Goal: Task Accomplishment & Management: Complete application form

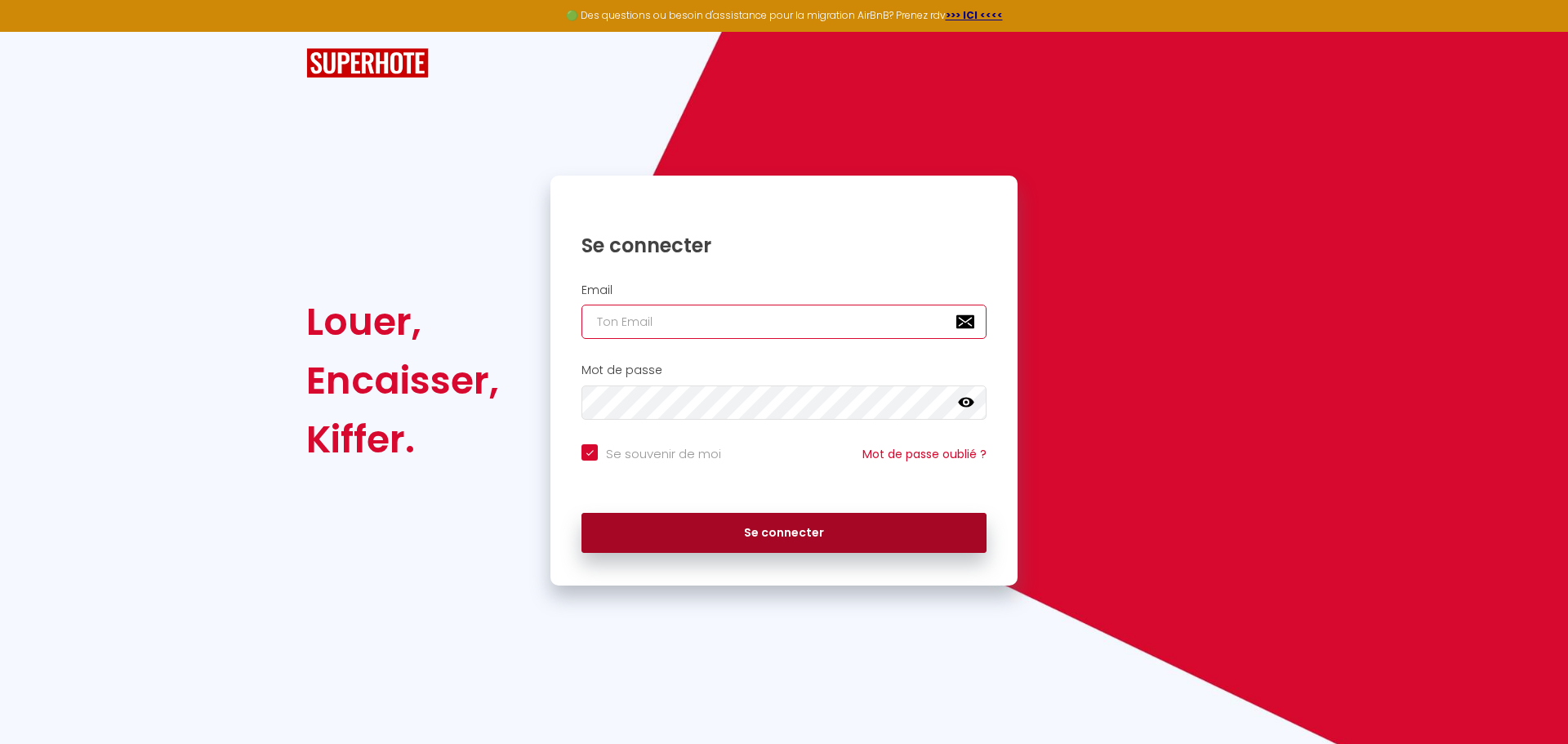
type input "[EMAIL_ADDRESS][DOMAIN_NAME]"
click at [789, 535] on button "Se connecter" at bounding box center [784, 533] width 405 height 41
checkbox input "true"
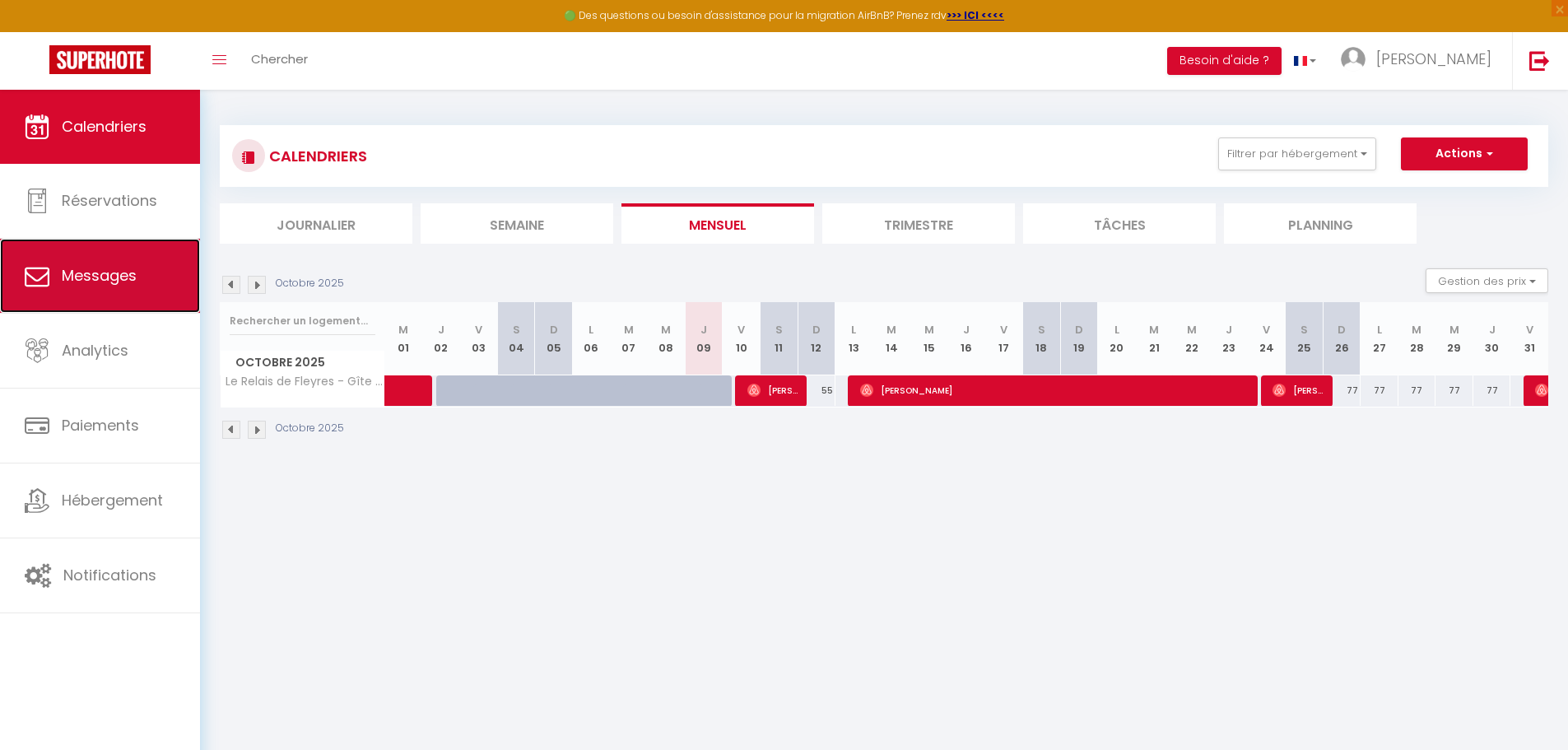
click at [54, 269] on link "Messages" at bounding box center [100, 275] width 200 height 74
select select "message"
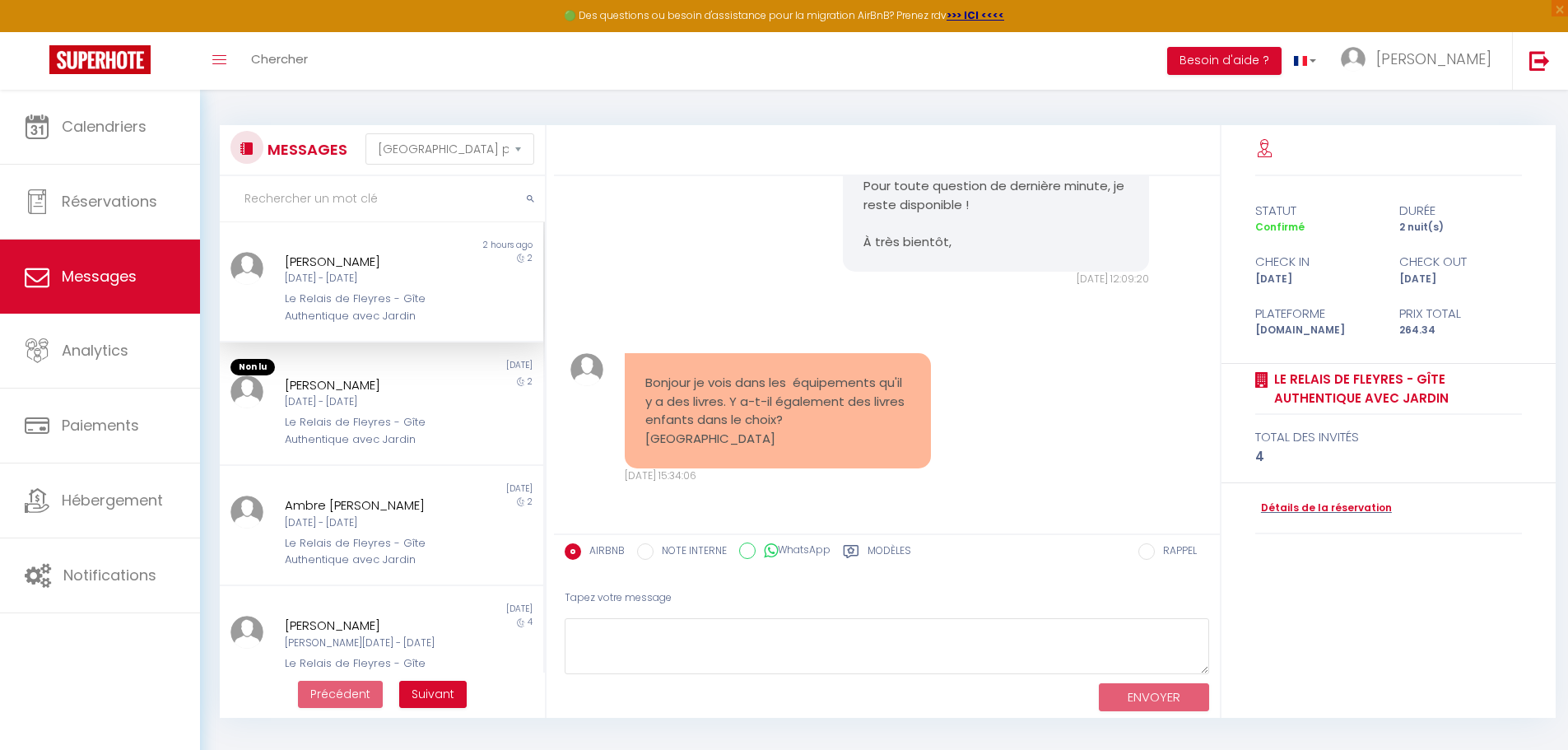
scroll to position [2911, 0]
click at [685, 625] on textarea at bounding box center [887, 647] width 644 height 57
click at [623, 628] on textarea "Bonjour, Oui nous avons quelques livres enfants et aussi quelques jouets." at bounding box center [887, 647] width 644 height 57
click at [972, 646] on textarea "Bonjour, Oui nous avons quelques livres enfants et aussi quelques jouets." at bounding box center [887, 647] width 644 height 57
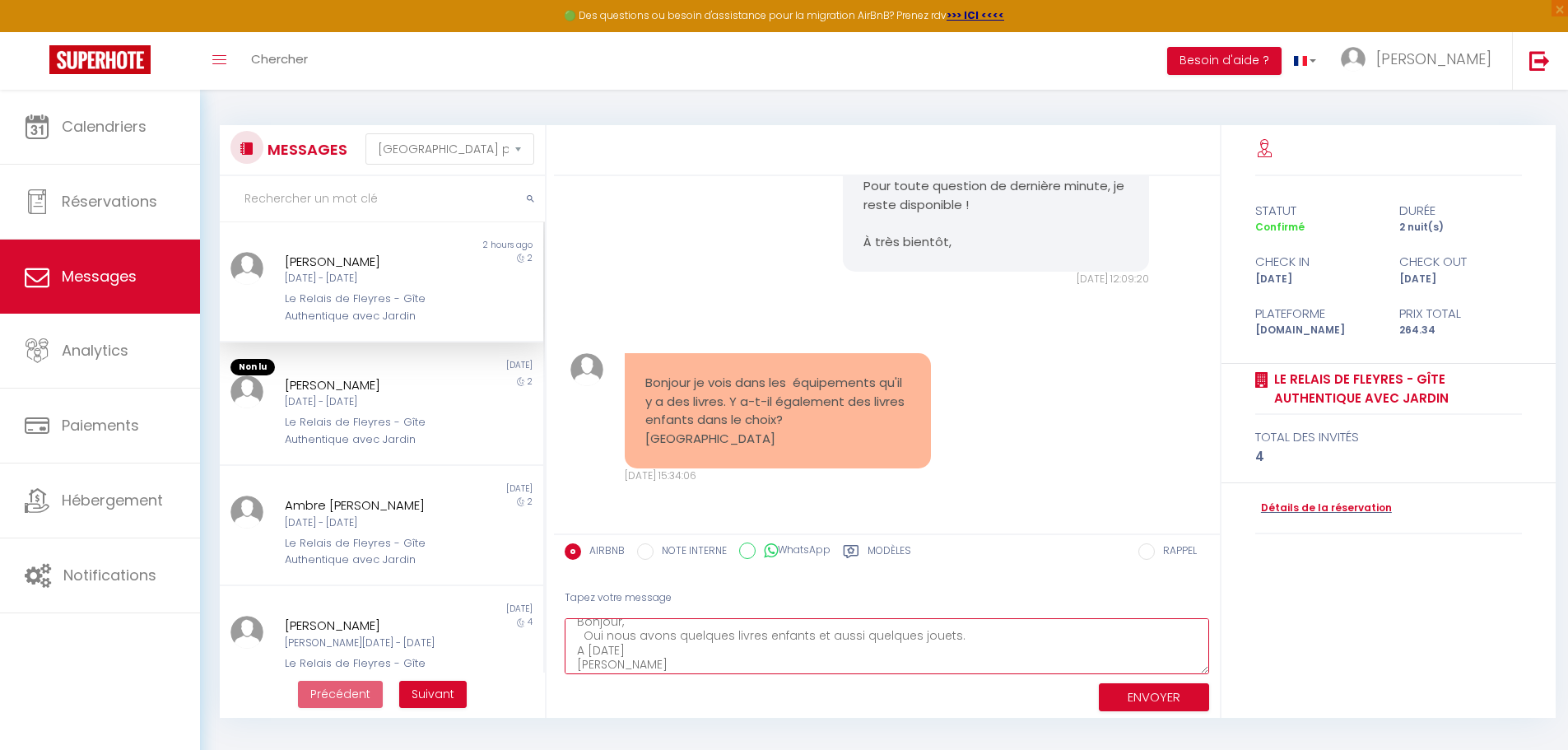
type textarea "Bonjour, Oui nous avons quelques livres enfants et aussi quelques jouets. A [DA…"
click at [1156, 689] on button "ENVOYER" at bounding box center [1154, 697] width 110 height 28
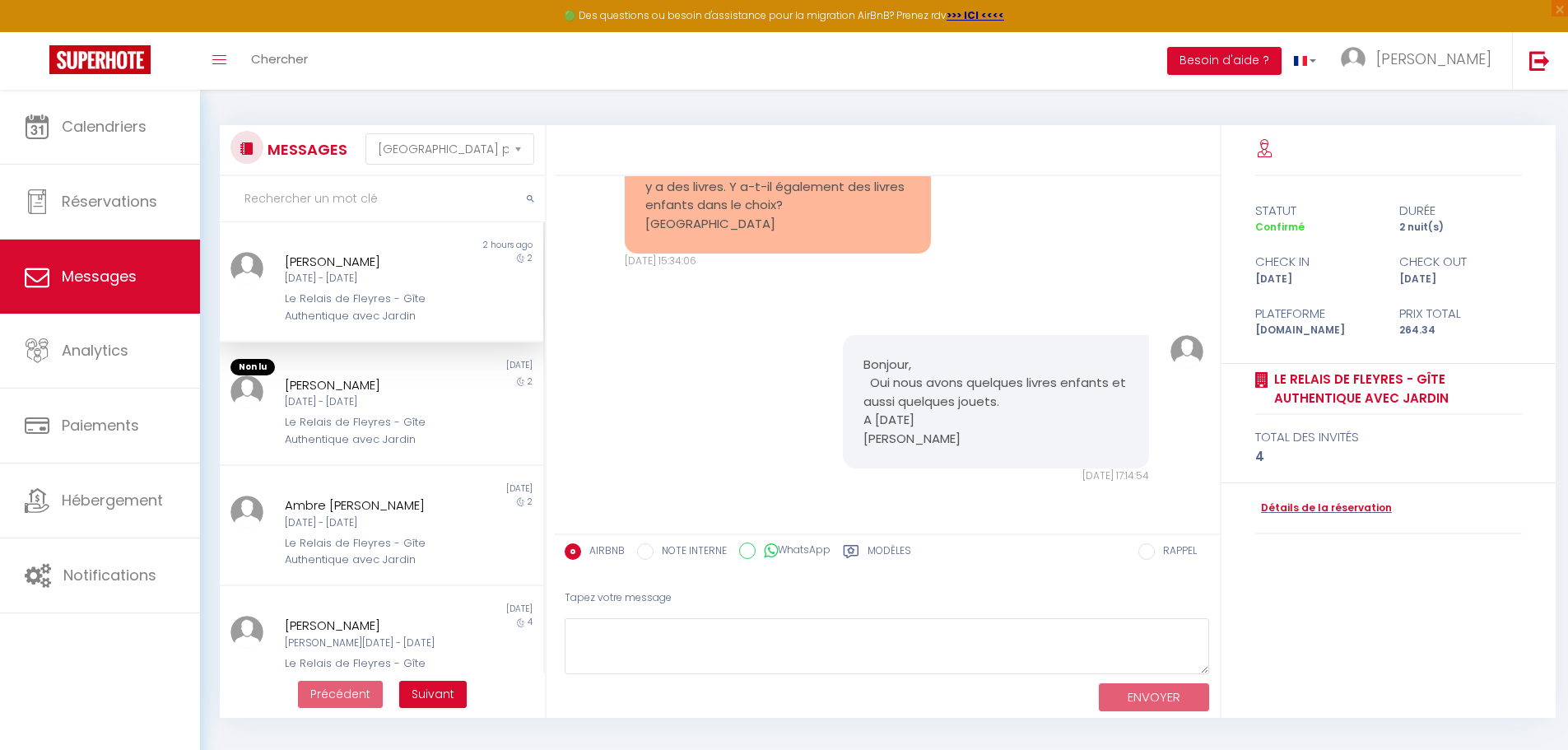
scroll to position [3127, 0]
click at [1361, 457] on div "4" at bounding box center [1389, 457] width 268 height 20
click at [1338, 440] on div "total des invités" at bounding box center [1389, 438] width 268 height 20
click at [1309, 508] on link "Détails de la réservation" at bounding box center [1323, 508] width 136 height 16
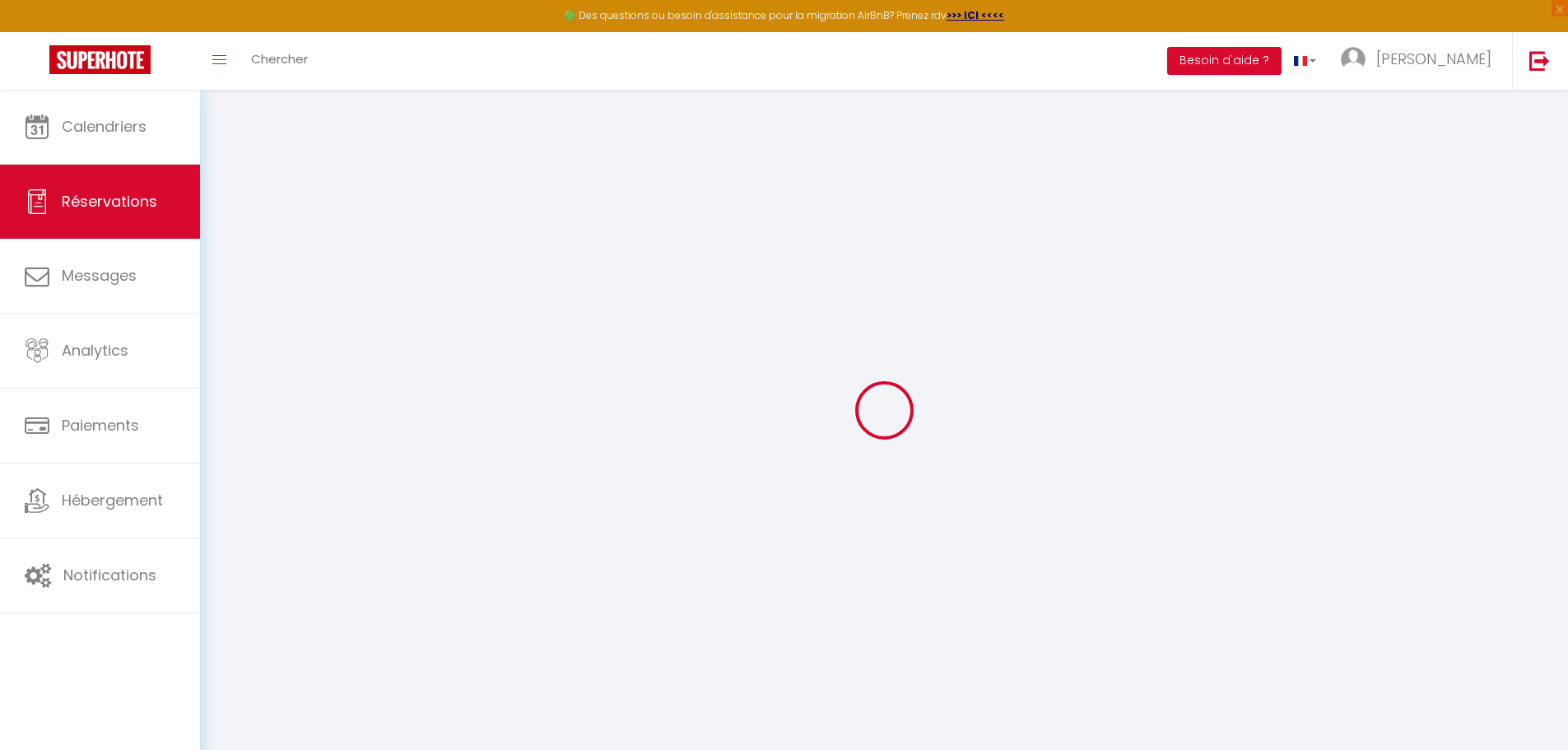
type input "Celine"
type input "Moniquet"
type input "[EMAIL_ADDRESS][DOMAIN_NAME]"
type input "[EMAIL_ADDRESS]@[DOMAIN_NAME]"
type input "[PHONE_NUMBER]"
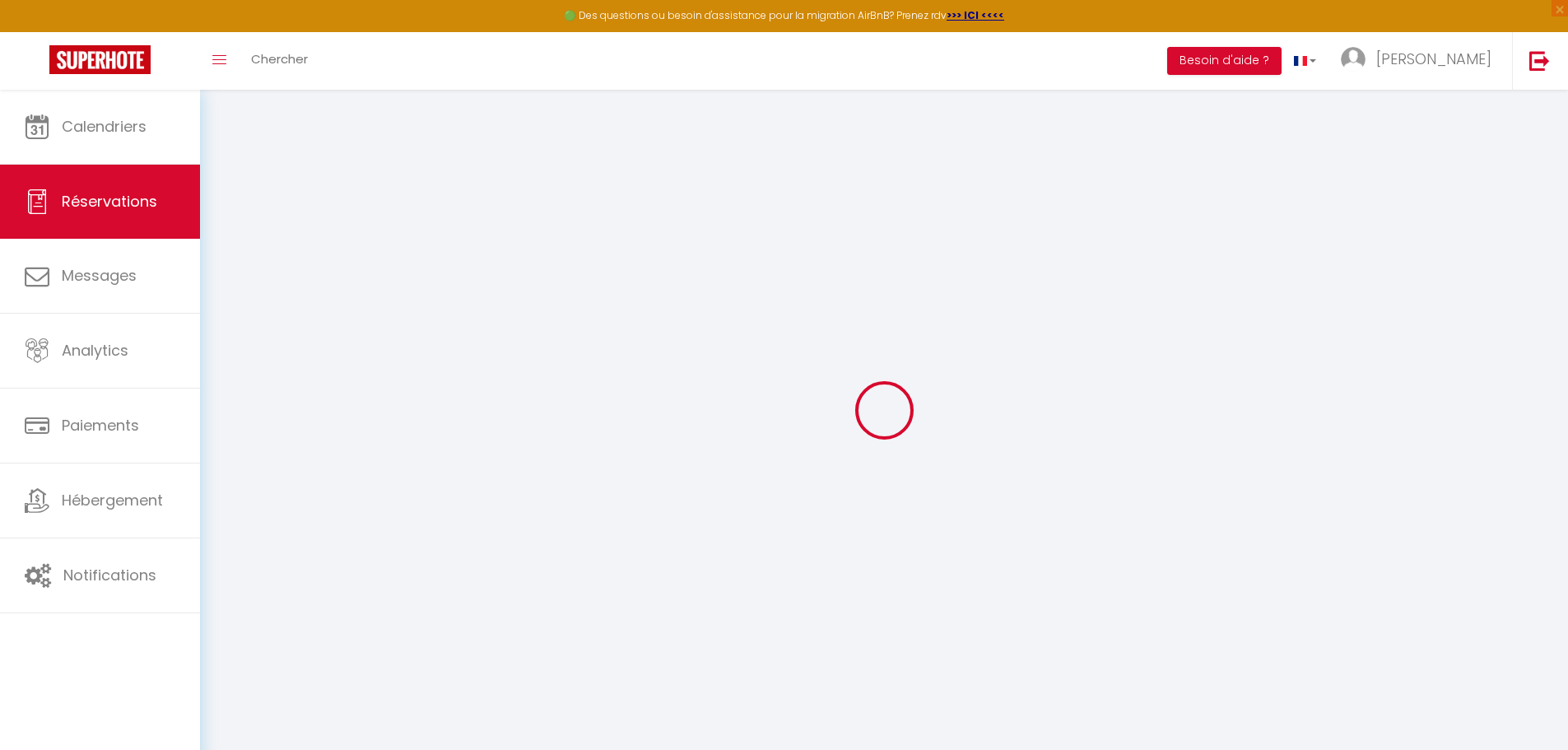
type input "[PHONE_NUMBER]"
select select
type input "46.98"
select select "59944"
select select "1"
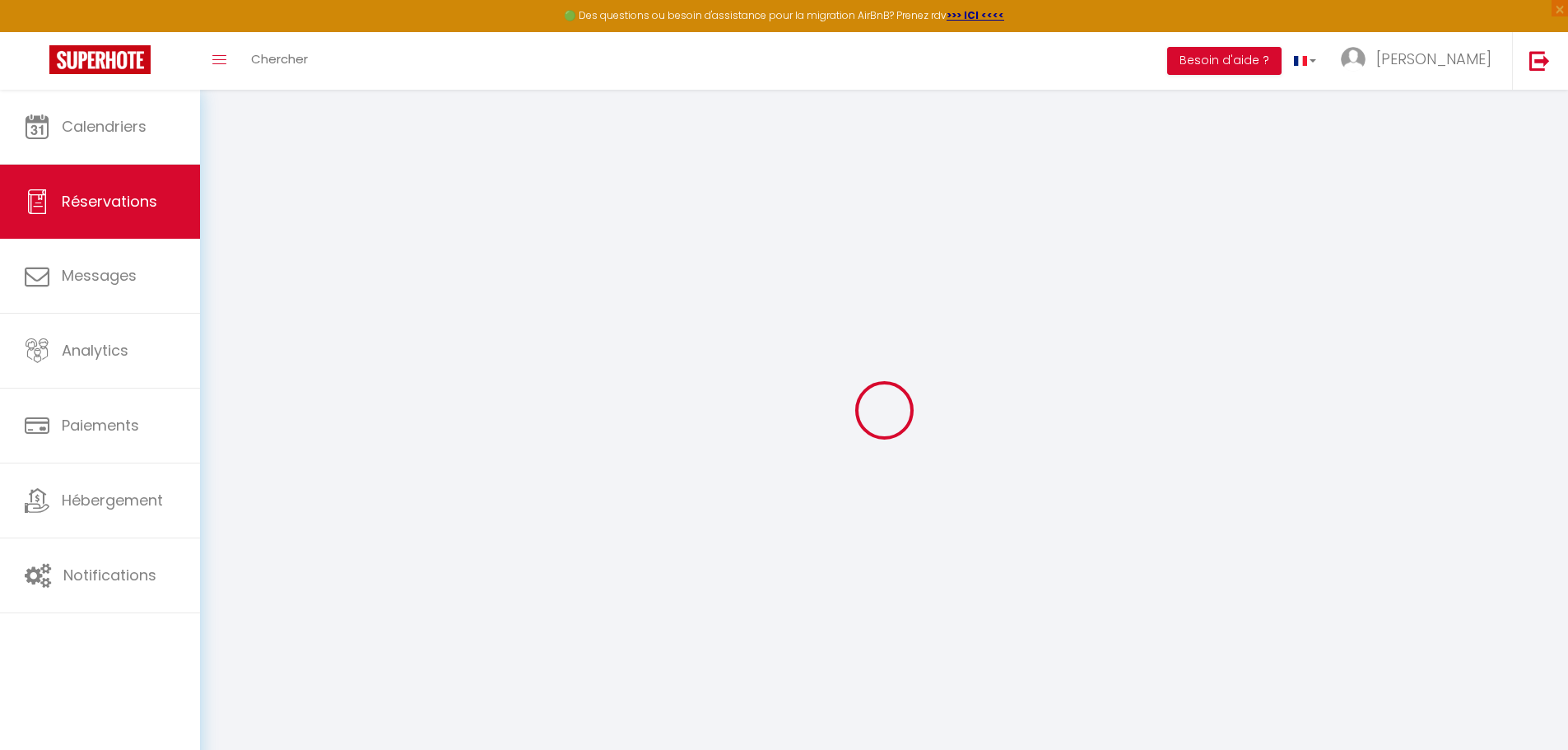
select select
type input "2"
select select "12"
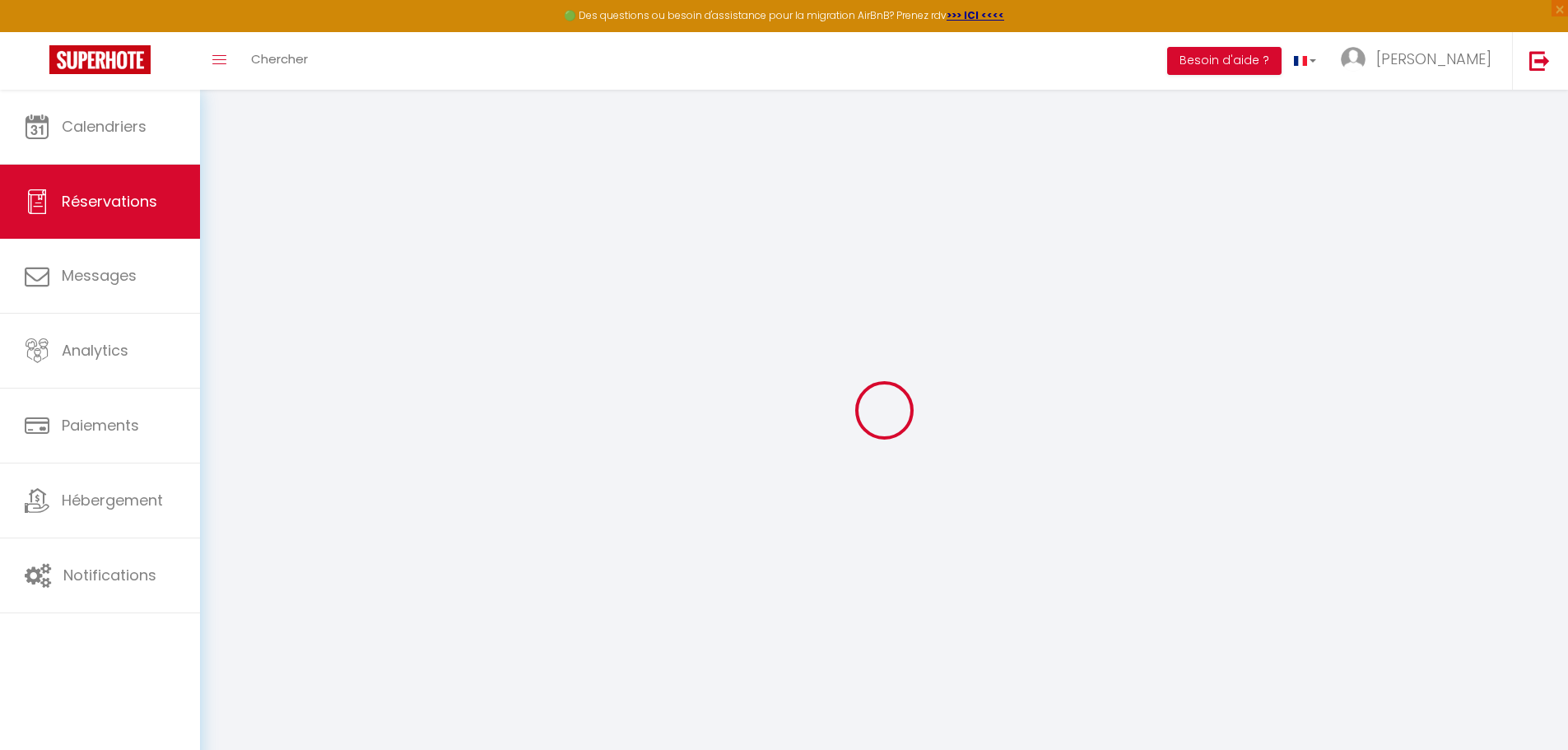
select select
type input "186"
checkbox input "false"
type input "0"
select select "1"
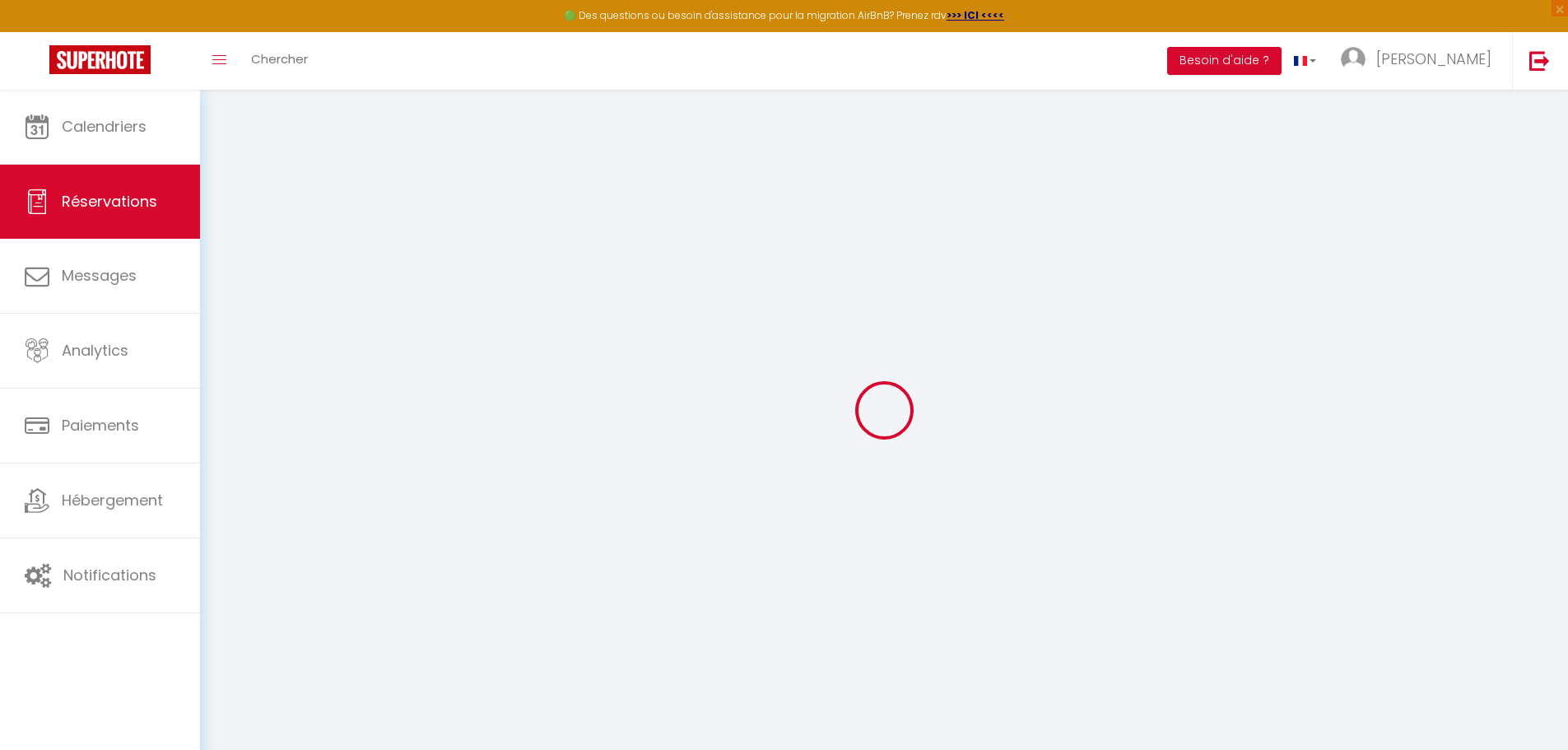
type input "0"
select index
type input "[EMAIL_ADDRESS]@[DOMAIN_NAME]"
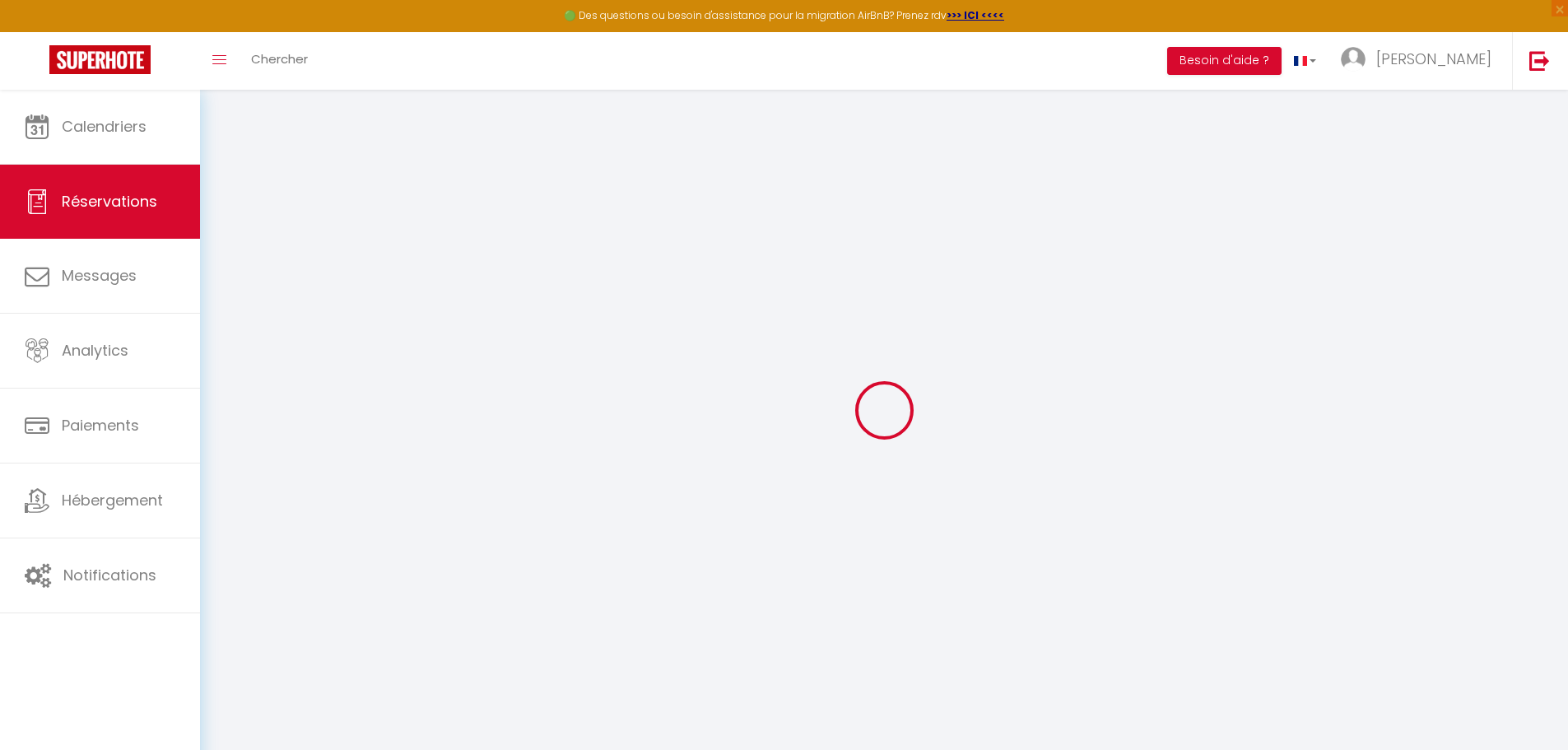
select select
select select "15"
checkbox input "false"
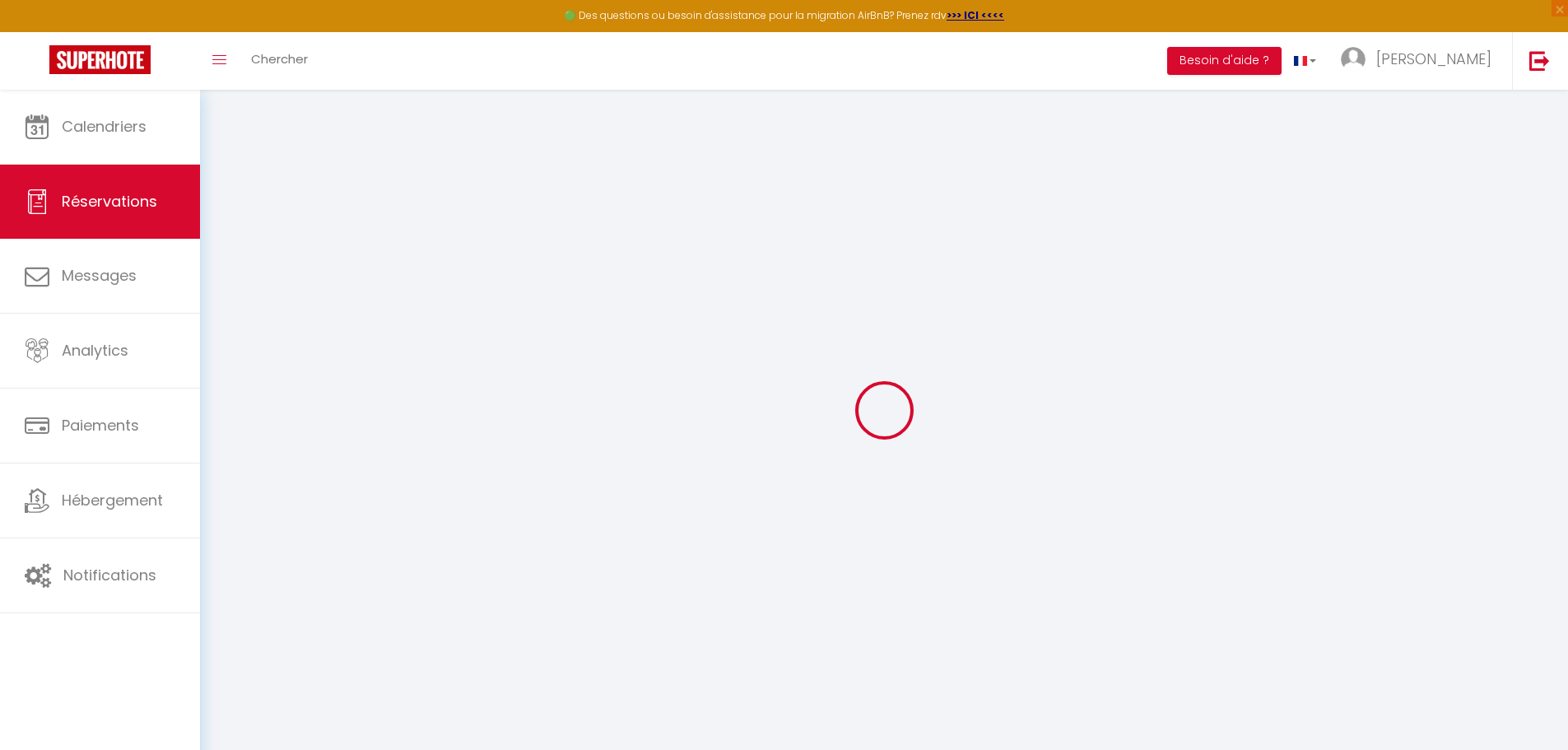
select index
type input "[EMAIL_ADDRESS]@[DOMAIN_NAME]"
select select
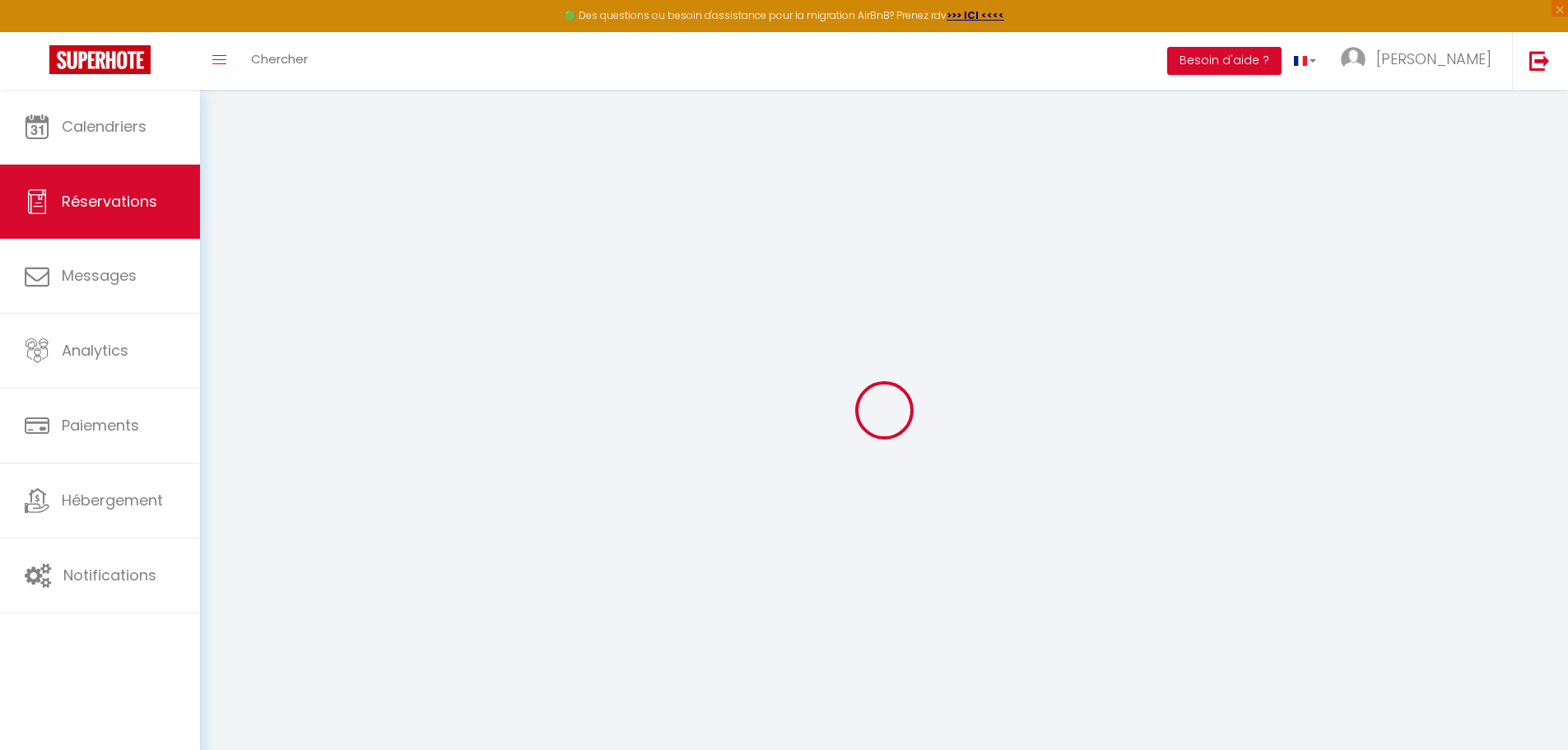
checkbox input "false"
select index
type input "[EMAIL_ADDRESS]@[DOMAIN_NAME]"
select select
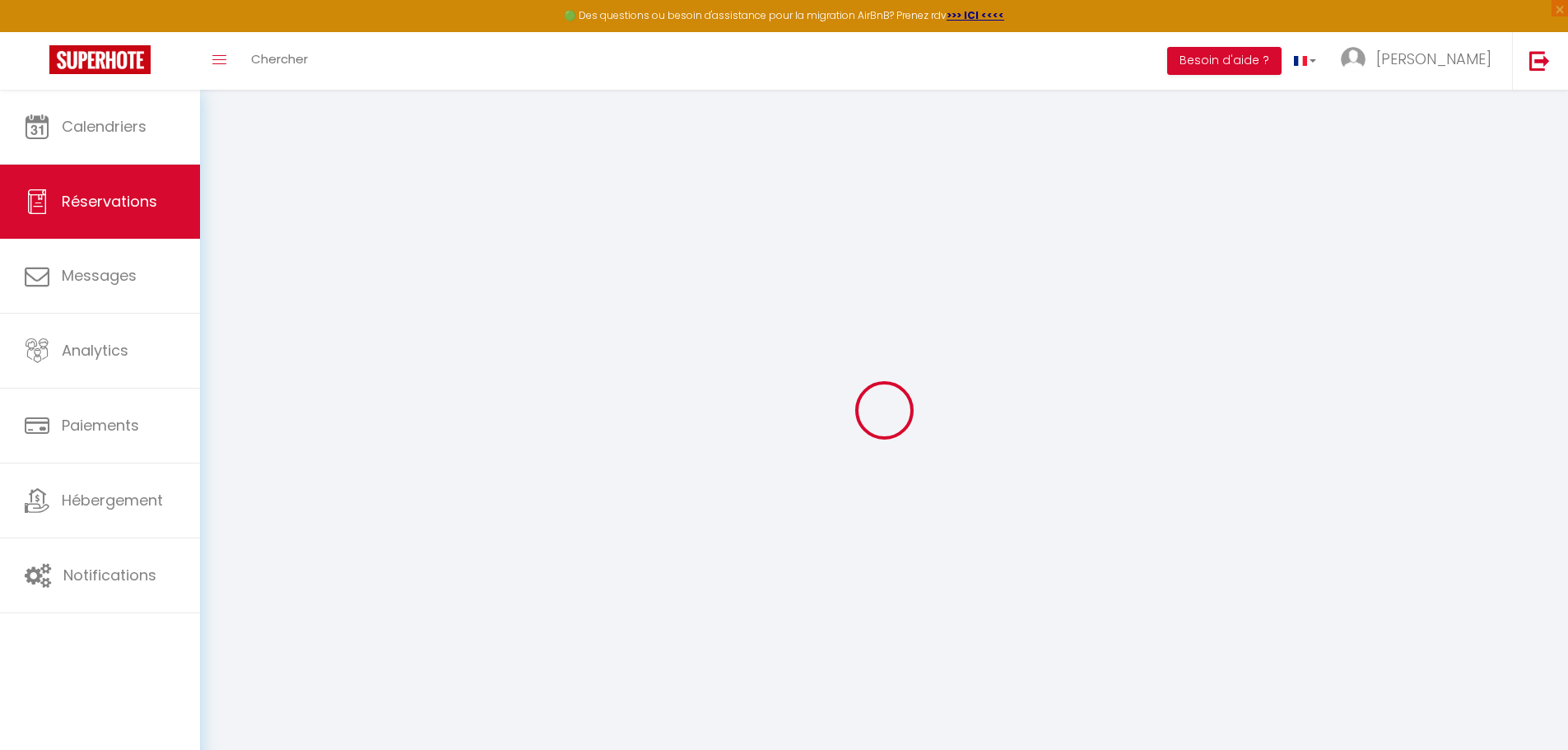
select select
checkbox input "false"
select index
type \?1 "Avez-vous un lit bébé ou devons-nous en prévoir un?"
type input "[EMAIL_ADDRESS]@[DOMAIN_NAME]"
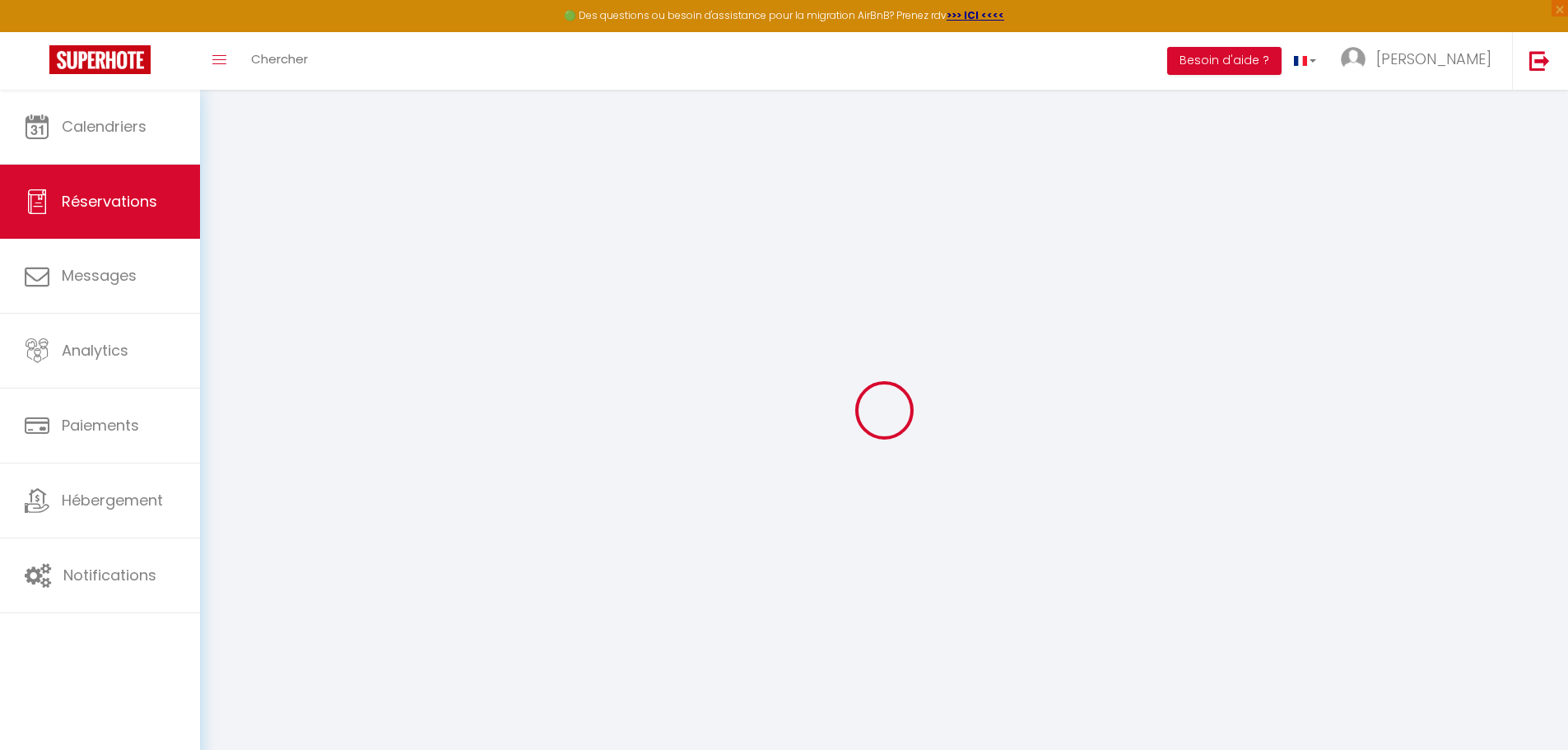
select select
checkbox input "false"
select index
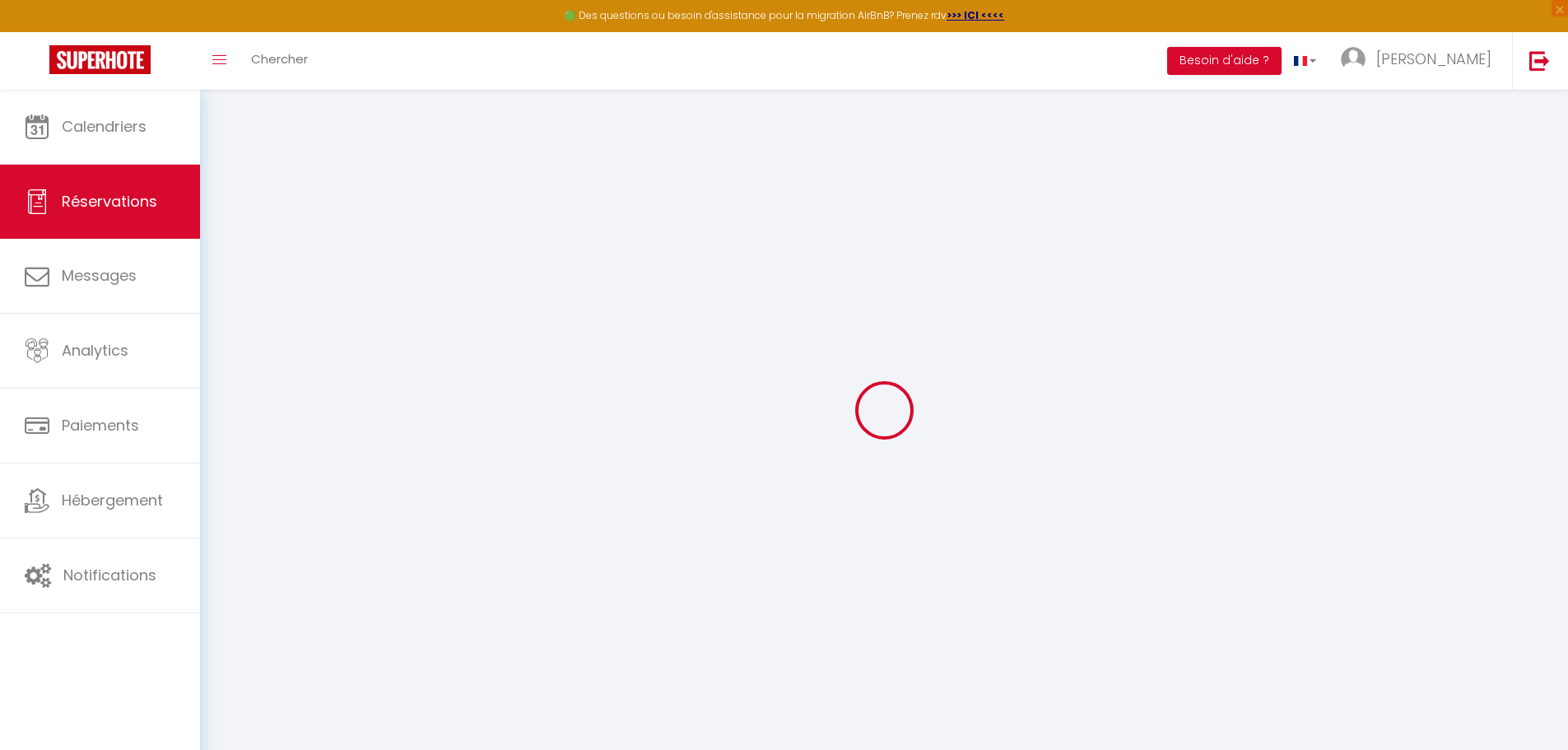
type input "[EMAIL_ADDRESS]@[DOMAIN_NAME]"
select select
type input "75"
type input "3.34"
select select
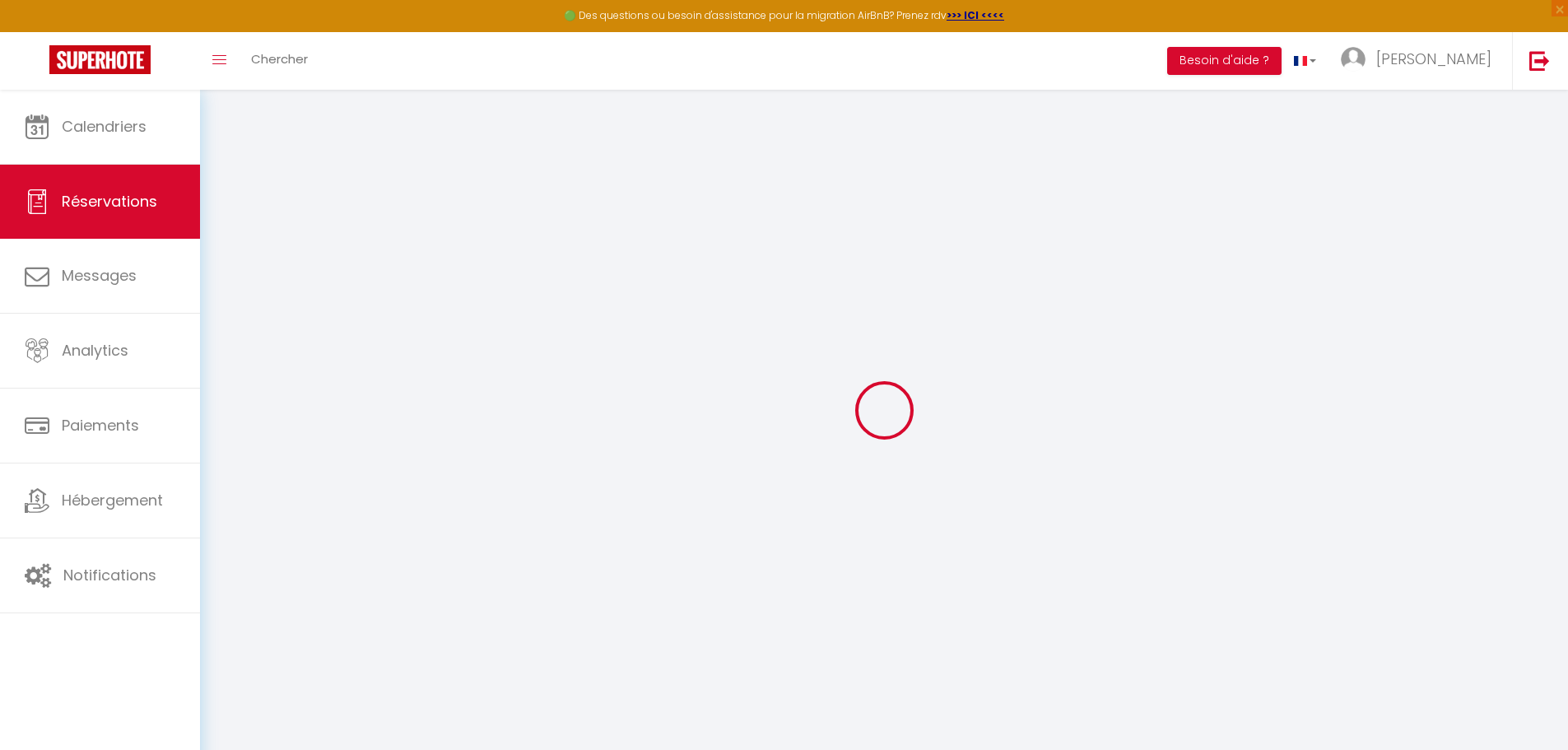
select select
checkbox input "false"
select index
type input "[EMAIL_ADDRESS]@[DOMAIN_NAME]"
select select
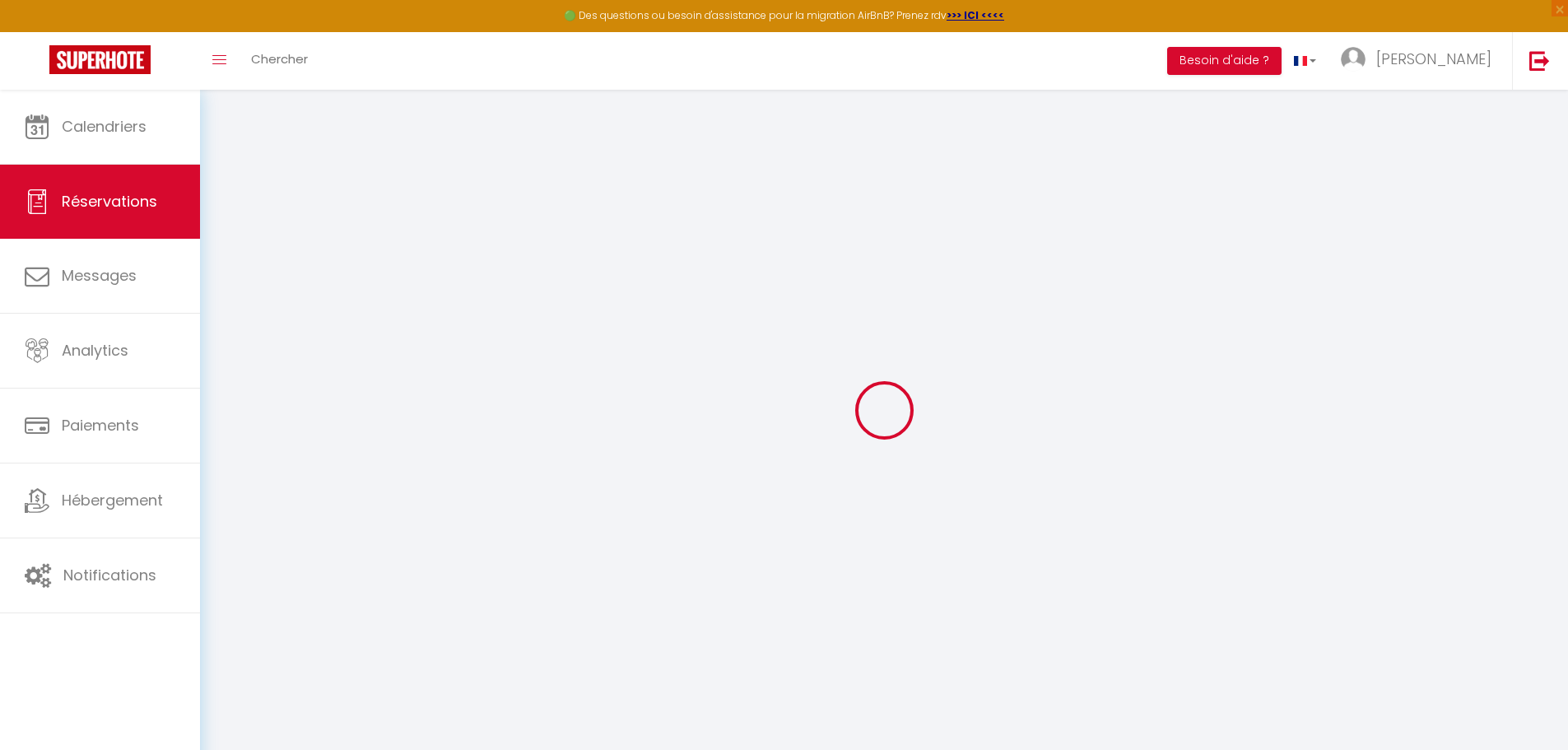
checkbox input "false"
select index
select select "16:00"
select select "10:00"
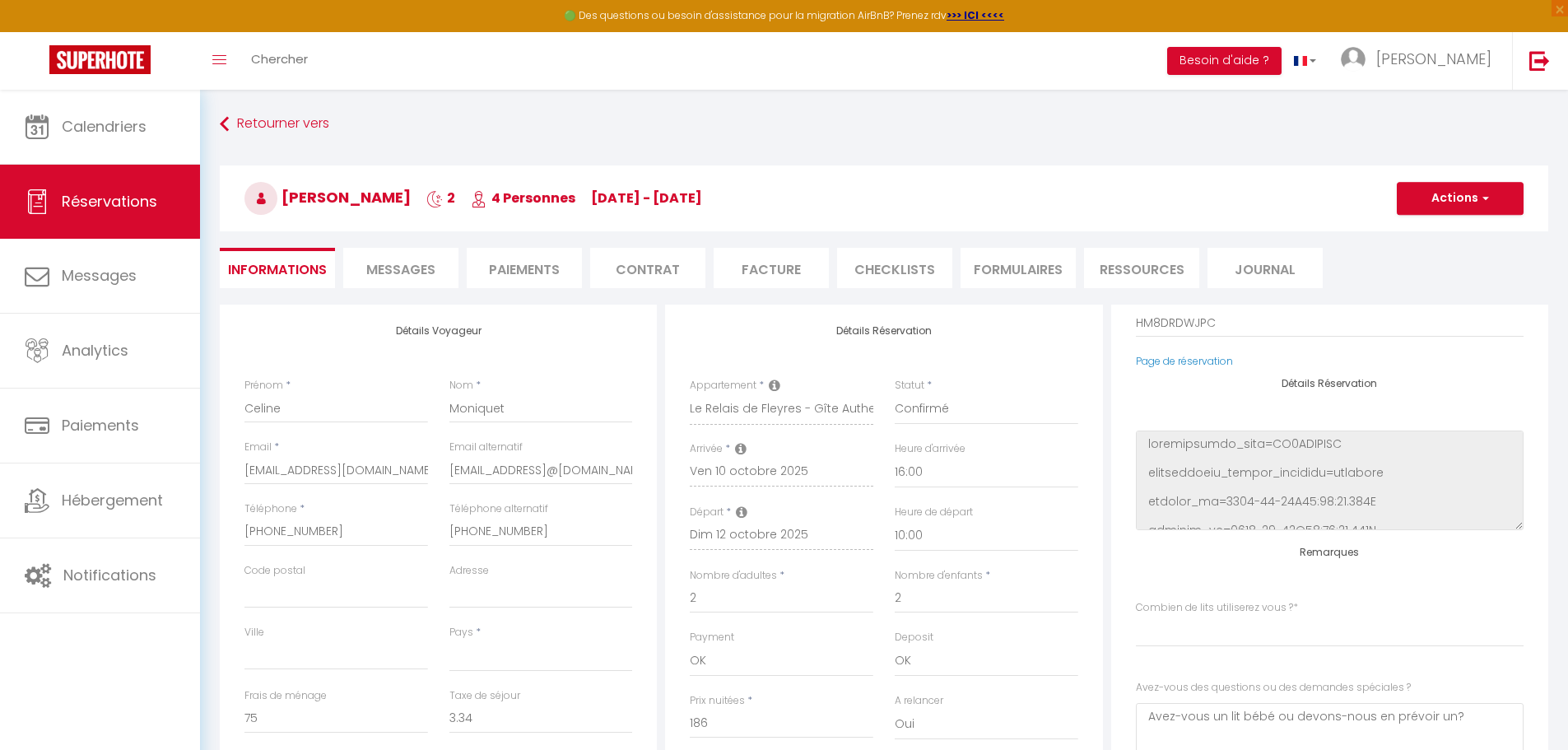
click at [546, 266] on li "Paiements" at bounding box center [525, 268] width 115 height 40
